Goal: Information Seeking & Learning: Learn about a topic

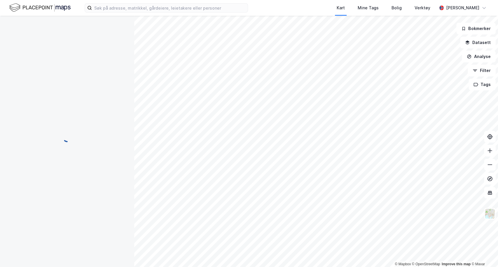
click at [15, 112] on div at bounding box center [67, 138] width 120 height 244
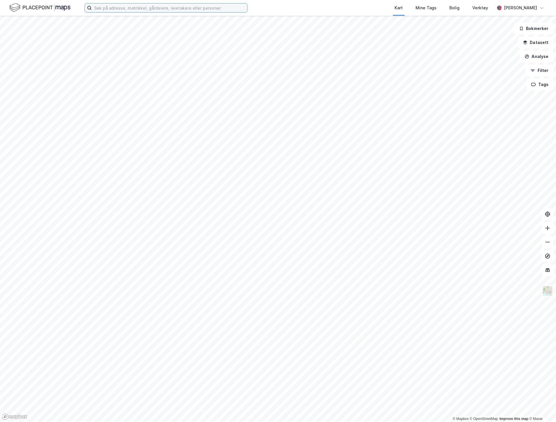
click at [104, 9] on input at bounding box center [170, 7] width 156 height 9
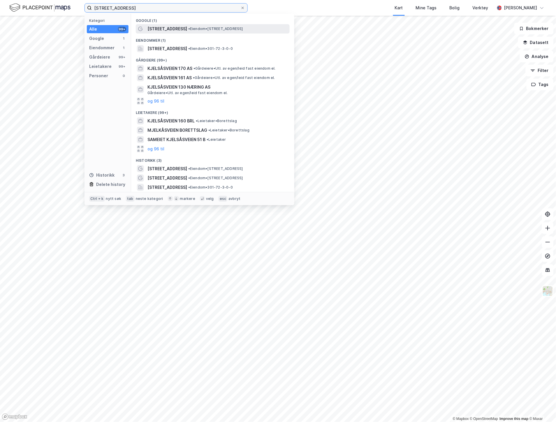
type input "kjelsåsveien 160"
click at [168, 27] on span "Kjelsåsveien 160" at bounding box center [168, 28] width 40 height 7
